Goal: Obtain resource: Obtain resource

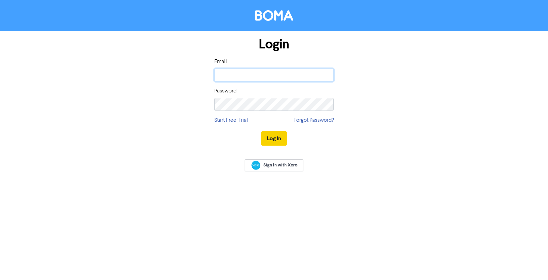
type input "[PERSON_NAME][EMAIL_ADDRESS][DOMAIN_NAME]"
click at [271, 139] on button "Log In" at bounding box center [274, 138] width 26 height 14
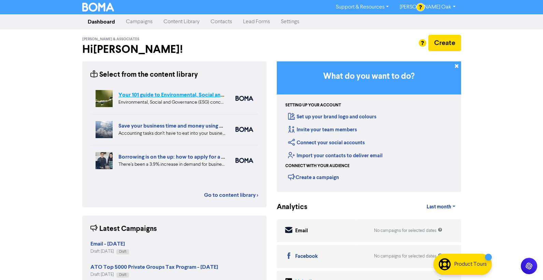
click at [140, 94] on link "Your 101 guide to Environmental, Social and Governance (ESG)" at bounding box center [193, 94] width 151 height 7
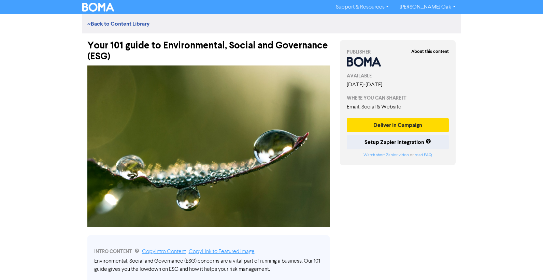
click at [114, 58] on div "Your 101 guide to Environmental, Social and Governance (ESG)" at bounding box center [208, 47] width 242 height 29
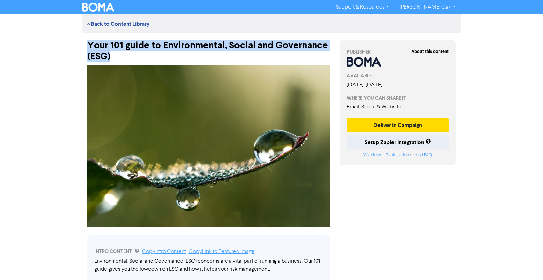
drag, startPoint x: 134, startPoint y: 58, endPoint x: 78, endPoint y: 45, distance: 57.4
copy div "Your 101 guide to Environmental, Social and Governance (ESG)"
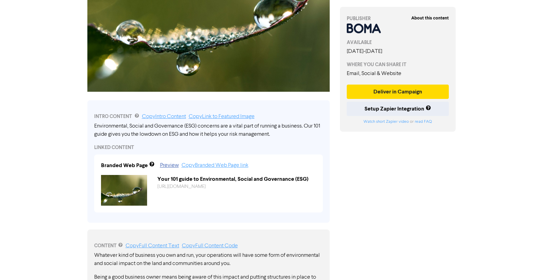
scroll to position [137, 0]
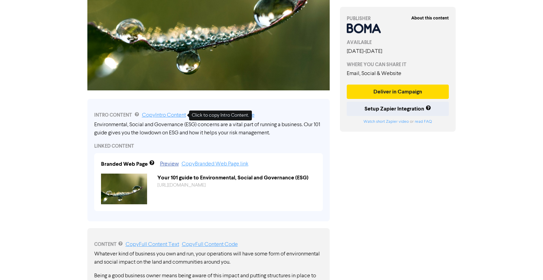
drag, startPoint x: 160, startPoint y: 113, endPoint x: 144, endPoint y: 120, distance: 17.9
click at [158, 114] on link "Copy Intro Content" at bounding box center [164, 115] width 44 height 5
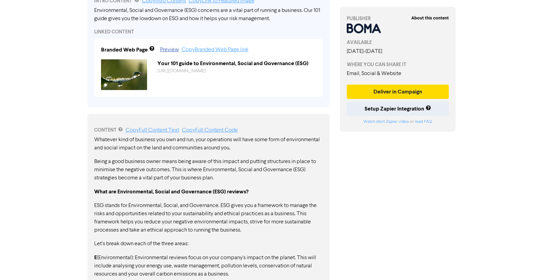
scroll to position [273, 0]
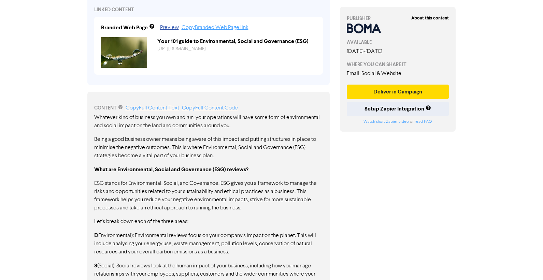
click at [180, 155] on p "Being a good business owner means being aware of this impact and putting struct…" at bounding box center [208, 147] width 229 height 25
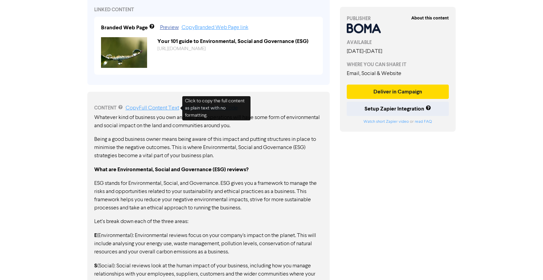
click at [144, 107] on link "Copy Full Content Text" at bounding box center [153, 107] width 54 height 5
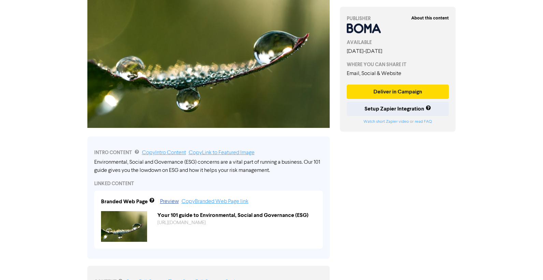
scroll to position [0, 0]
